Goal: Entertainment & Leisure: Consume media (video, audio)

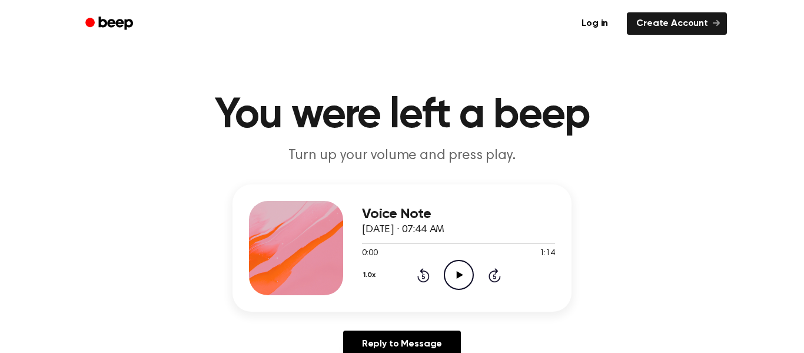
click at [445, 270] on icon "Play Audio" at bounding box center [459, 275] width 30 height 30
click at [462, 265] on icon "Play Audio" at bounding box center [459, 275] width 30 height 30
click at [449, 275] on icon "Play Audio" at bounding box center [459, 275] width 30 height 30
click at [473, 266] on icon "Pause Audio" at bounding box center [459, 275] width 30 height 30
click at [417, 281] on icon "Rewind 5 seconds" at bounding box center [423, 274] width 13 height 15
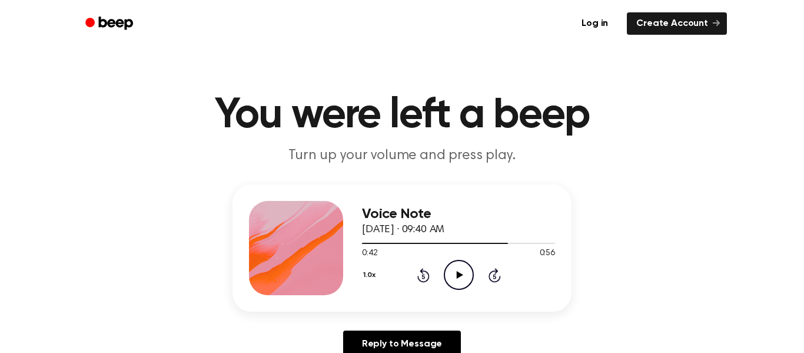
click at [427, 276] on icon "Rewind 5 seconds" at bounding box center [423, 274] width 13 height 15
click at [429, 275] on icon at bounding box center [423, 275] width 12 height 14
click at [427, 283] on div "1.0x Rewind 5 seconds Play Audio Skip 5 seconds" at bounding box center [458, 275] width 193 height 30
click at [427, 271] on icon at bounding box center [423, 275] width 12 height 14
click at [428, 280] on icon at bounding box center [423, 275] width 12 height 14
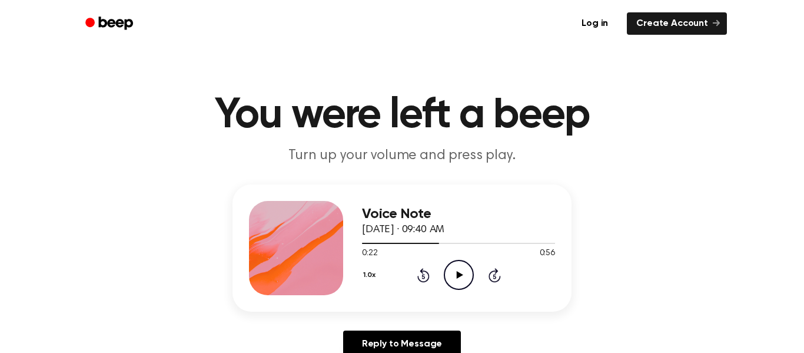
click at [419, 270] on icon "Rewind 5 seconds" at bounding box center [423, 274] width 13 height 15
click at [426, 282] on icon "Rewind 5 seconds" at bounding box center [423, 274] width 13 height 15
click at [425, 280] on icon at bounding box center [423, 275] width 12 height 14
click at [423, 281] on icon at bounding box center [423, 275] width 12 height 14
click at [423, 276] on icon at bounding box center [422, 276] width 3 height 5
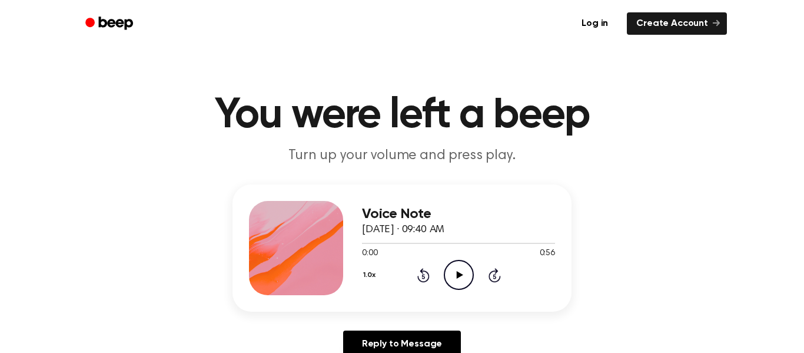
click at [424, 282] on icon at bounding box center [423, 275] width 12 height 14
click at [421, 282] on icon at bounding box center [423, 275] width 12 height 14
click at [424, 291] on div "Voice Note September 6, 2024 · 09:40 AM 0:00 0:56 Your browser does not support…" at bounding box center [458, 248] width 193 height 94
click at [424, 283] on div "1.0x Rewind 5 seconds Play Audio Skip 5 seconds" at bounding box center [458, 275] width 193 height 30
click at [427, 283] on div "1.0x Rewind 5 seconds Play Audio Skip 5 seconds" at bounding box center [458, 275] width 193 height 30
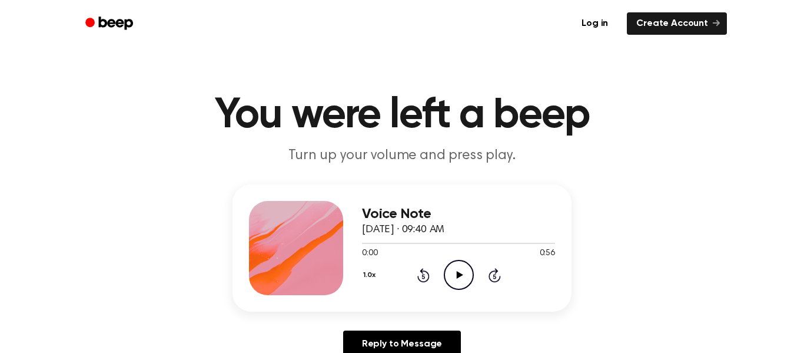
click at [462, 285] on icon "Play Audio" at bounding box center [459, 275] width 30 height 30
click at [423, 281] on icon at bounding box center [423, 275] width 12 height 14
click at [427, 278] on icon at bounding box center [423, 275] width 12 height 14
click at [427, 282] on icon "Rewind 5 seconds" at bounding box center [423, 274] width 13 height 15
click at [423, 276] on icon at bounding box center [422, 276] width 3 height 5
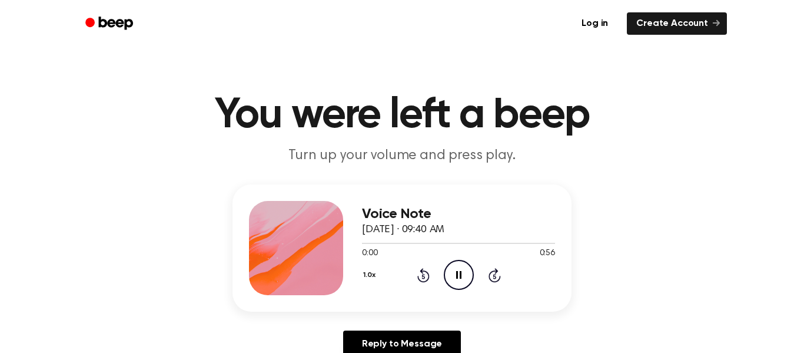
click at [428, 276] on icon at bounding box center [423, 275] width 12 height 14
click at [438, 276] on div "1.0x Rewind 5 seconds Pause Audio Skip 5 seconds" at bounding box center [458, 275] width 193 height 30
click at [427, 279] on icon at bounding box center [423, 275] width 12 height 14
click at [427, 280] on icon at bounding box center [423, 275] width 12 height 14
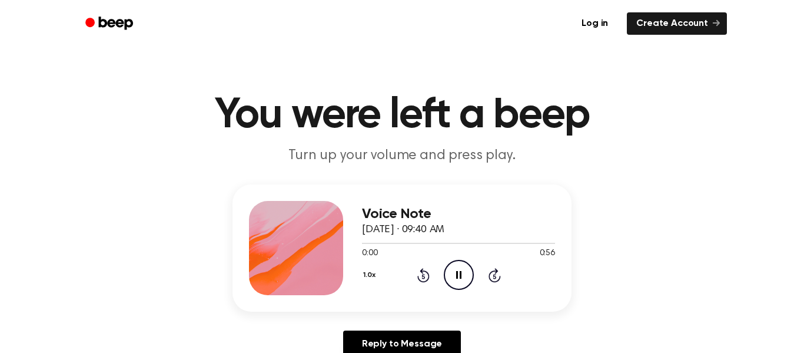
click at [429, 281] on icon "Rewind 5 seconds" at bounding box center [423, 274] width 13 height 15
click at [428, 283] on div "1.0x Rewind 5 seconds Pause Audio Skip 5 seconds" at bounding box center [458, 275] width 193 height 30
click at [426, 281] on icon at bounding box center [423, 275] width 12 height 14
click at [423, 276] on icon at bounding box center [422, 276] width 3 height 5
click at [422, 278] on icon "Rewind 5 seconds" at bounding box center [423, 274] width 13 height 15
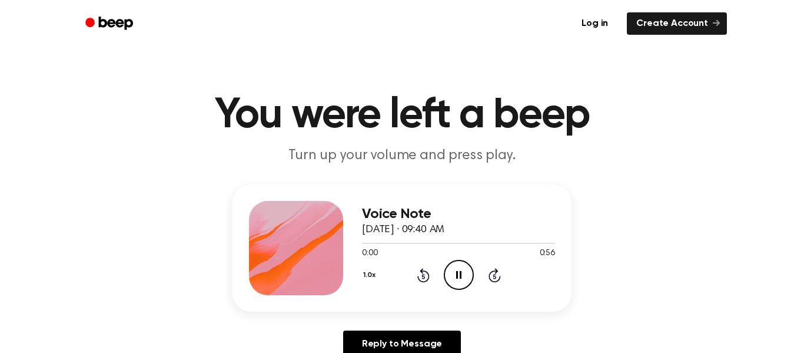
click at [424, 278] on icon at bounding box center [422, 276] width 3 height 5
click at [420, 281] on icon at bounding box center [423, 275] width 12 height 14
click at [421, 281] on icon at bounding box center [423, 275] width 12 height 14
click at [424, 281] on icon at bounding box center [423, 275] width 12 height 14
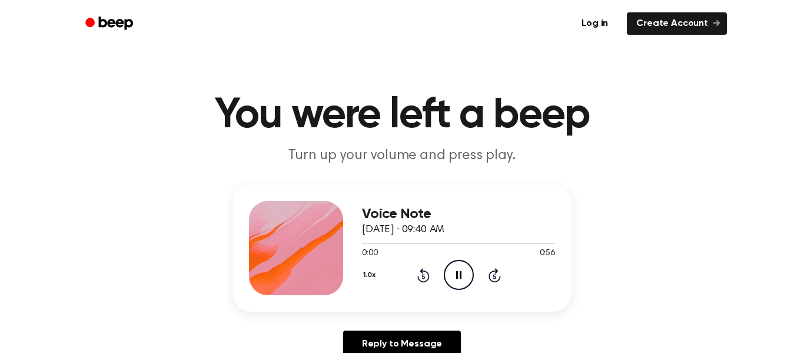
click at [421, 281] on icon at bounding box center [423, 275] width 12 height 14
click at [421, 282] on icon at bounding box center [423, 275] width 12 height 14
click at [457, 281] on icon "Pause Audio" at bounding box center [459, 275] width 30 height 30
click at [426, 281] on icon at bounding box center [423, 275] width 12 height 14
click at [427, 278] on icon "Rewind 5 seconds" at bounding box center [423, 274] width 13 height 15
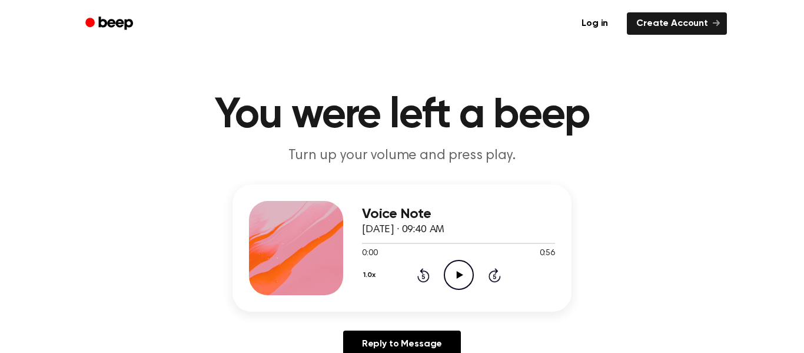
click at [420, 281] on icon at bounding box center [423, 275] width 12 height 14
click at [419, 289] on div "1.0x Rewind 5 seconds Play Audio Skip 5 seconds" at bounding box center [458, 275] width 193 height 30
click at [416, 294] on div "Voice Note September 6, 2024 · 09:40 AM 0:00 0:56 Your browser does not support…" at bounding box center [458, 248] width 193 height 94
click at [425, 280] on icon at bounding box center [423, 275] width 12 height 14
click at [426, 283] on div "1.0x Rewind 5 seconds Play Audio Skip 5 seconds" at bounding box center [458, 275] width 193 height 30
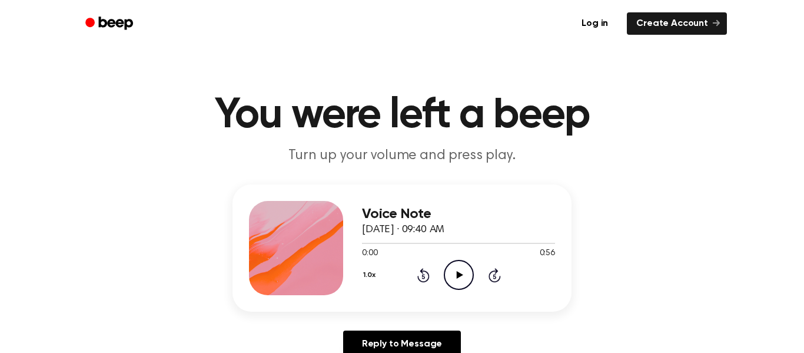
click at [424, 283] on div "1.0x Rewind 5 seconds Play Audio Skip 5 seconds" at bounding box center [458, 275] width 193 height 30
click at [424, 281] on icon at bounding box center [423, 275] width 12 height 14
click at [470, 272] on icon "Play Audio" at bounding box center [459, 275] width 30 height 30
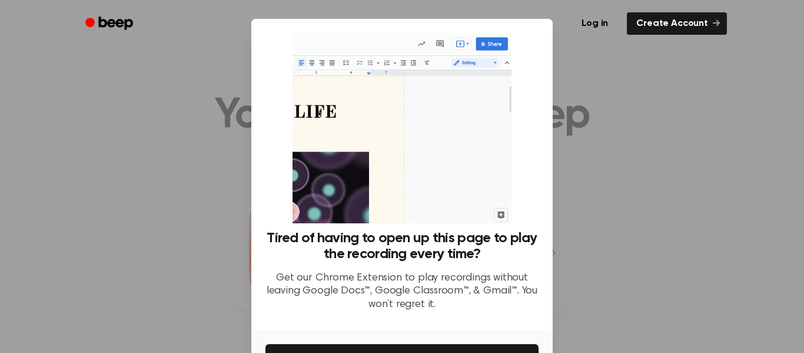
click at [572, 126] on div at bounding box center [402, 176] width 804 height 353
click at [590, 149] on div at bounding box center [402, 176] width 804 height 353
click at [692, 15] on link "Create Account" at bounding box center [677, 23] width 100 height 22
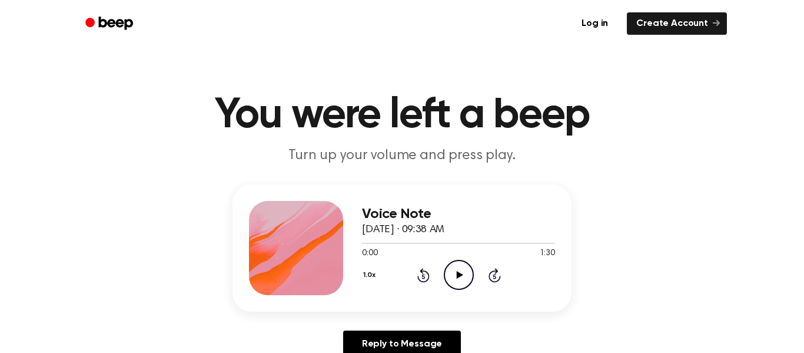
click at [465, 281] on icon "Play Audio" at bounding box center [459, 275] width 30 height 30
click at [456, 274] on icon "Play Audio" at bounding box center [459, 275] width 30 height 30
